Goal: Task Accomplishment & Management: Use online tool/utility

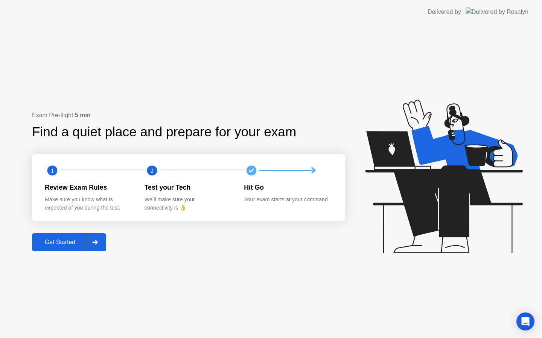
click at [56, 241] on div "Get Started" at bounding box center [60, 242] width 52 height 7
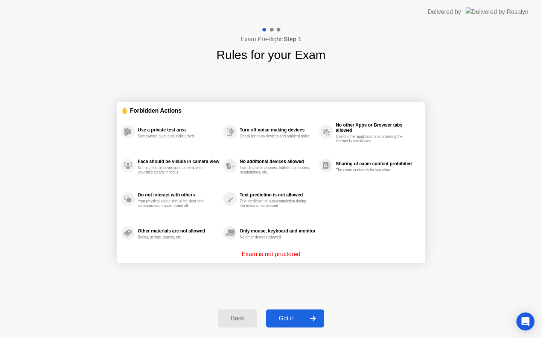
click at [295, 316] on div "Got it" at bounding box center [285, 319] width 35 height 7
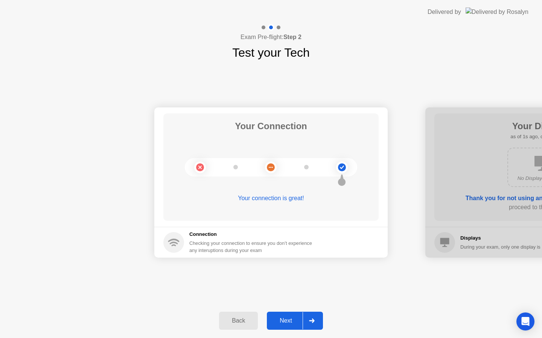
click at [290, 321] on div "Next" at bounding box center [285, 321] width 33 height 7
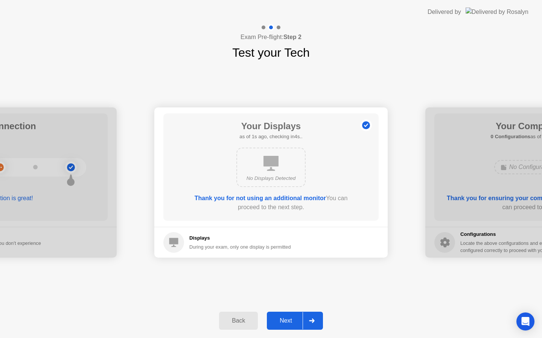
click at [290, 321] on div "Next" at bounding box center [285, 321] width 33 height 7
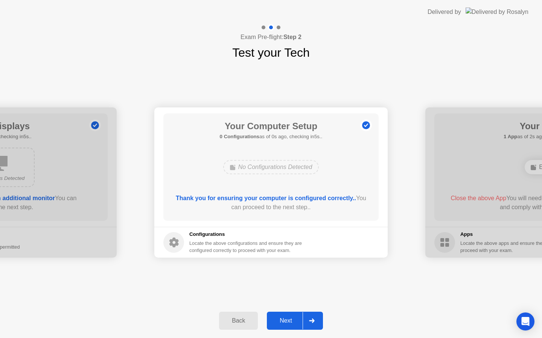
click at [290, 321] on div "Next" at bounding box center [285, 321] width 33 height 7
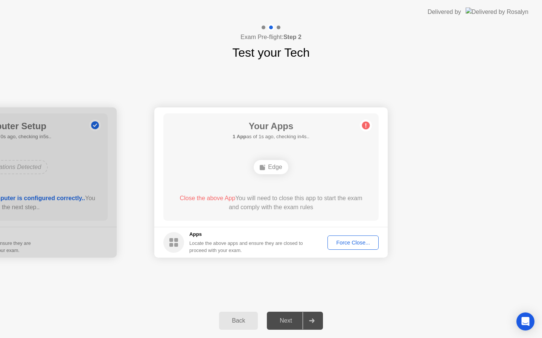
click at [353, 242] on div "Force Close..." at bounding box center [353, 243] width 46 height 6
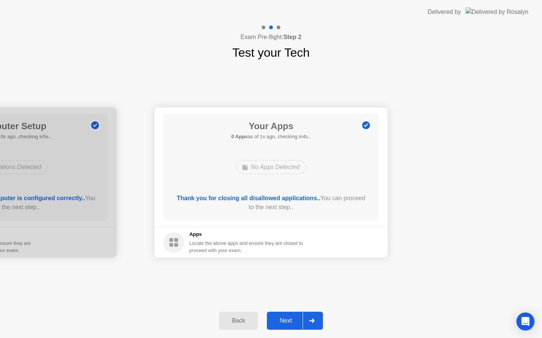
click at [284, 316] on button "Next" at bounding box center [295, 321] width 56 height 18
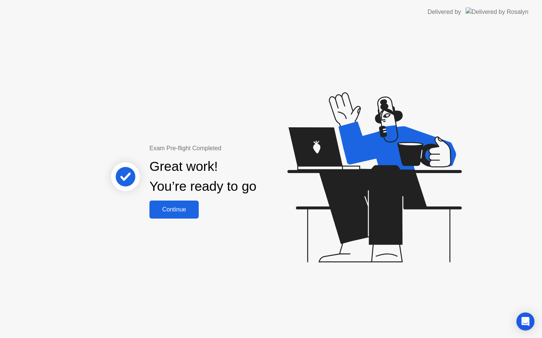
click at [169, 220] on div "Exam Pre-flight Completed Great work! You’re ready to go Continue" at bounding box center [271, 181] width 542 height 314
click at [176, 212] on div "Continue" at bounding box center [174, 209] width 45 height 7
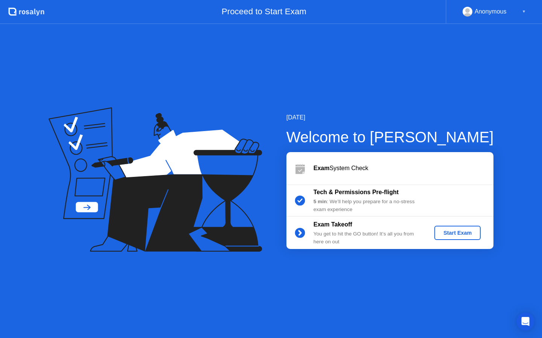
click at [456, 237] on button "Start Exam" at bounding box center [457, 233] width 46 height 14
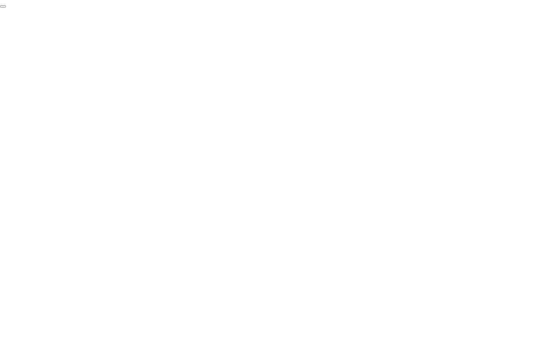
click div "End Proctoring Session"
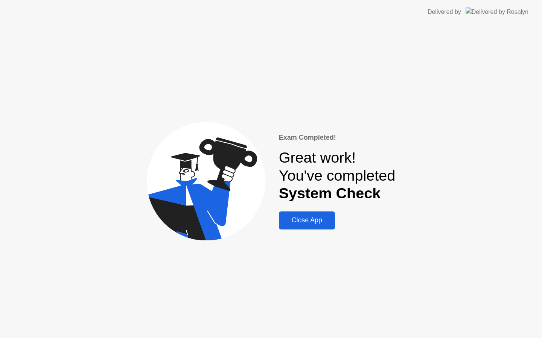
click at [316, 224] on div "Close App" at bounding box center [307, 221] width 52 height 8
